Goal: Transaction & Acquisition: Subscribe to service/newsletter

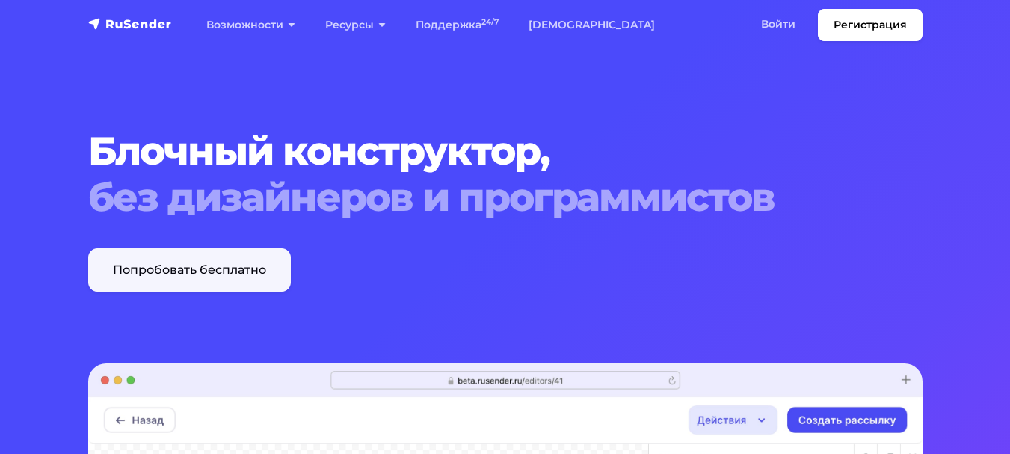
click at [229, 273] on link "Попробовать бесплатно" at bounding box center [189, 269] width 203 height 43
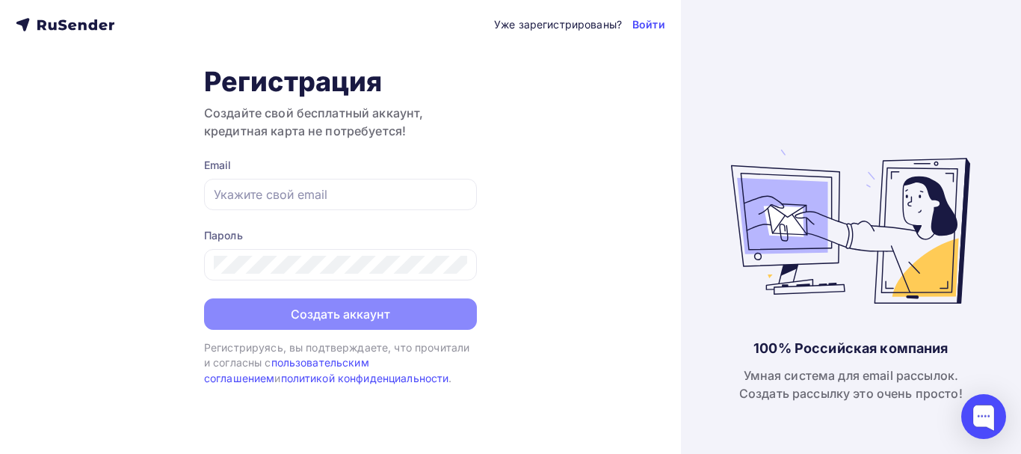
drag, startPoint x: 22, startPoint y: 227, endPoint x: 50, endPoint y: 225, distance: 28.5
click at [25, 227] on div "Уже зарегистрированы? Войти Регистрация Создайте свой бесплатный аккаунт, креди…" at bounding box center [340, 227] width 681 height 454
click at [269, 196] on input "text" at bounding box center [340, 194] width 253 height 18
click at [84, 186] on div "Уже зарегистрированы? Войти Регистрация Создайте свой бесплатный аккаунт, креди…" at bounding box center [340, 227] width 681 height 454
